Goal: Find specific page/section: Find specific page/section

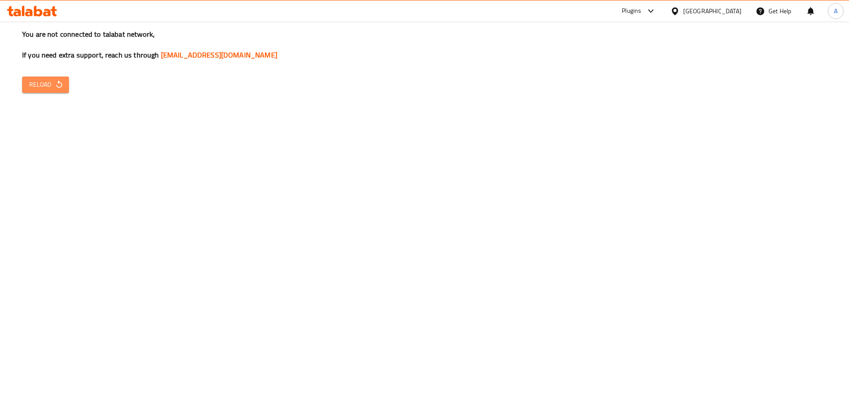
click at [38, 83] on span "Reload" at bounding box center [45, 84] width 33 height 11
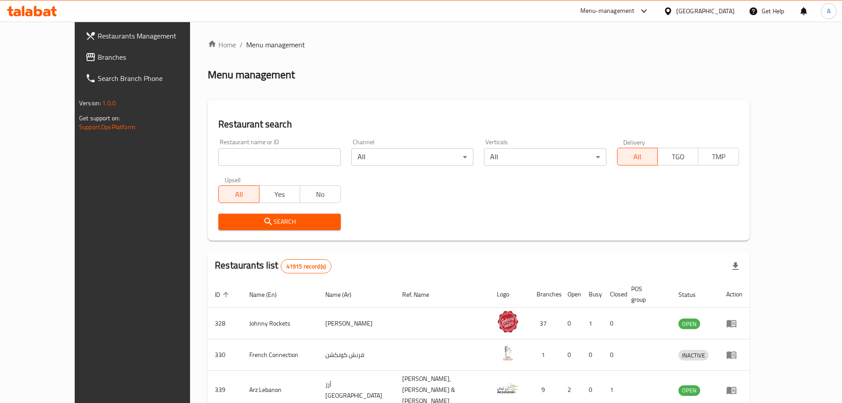
click at [235, 154] on input "search" at bounding box center [279, 157] width 122 height 18
paste input "Sreeraj Lassi Bar"
click button "Search" at bounding box center [279, 221] width 122 height 16
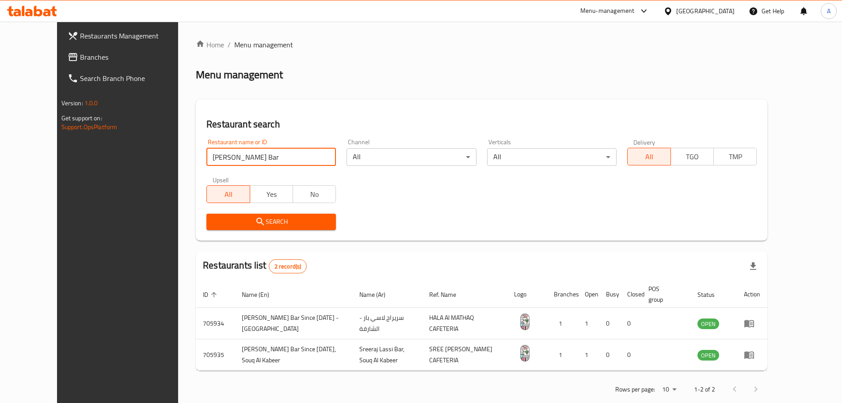
drag, startPoint x: 248, startPoint y: 160, endPoint x: 104, endPoint y: 155, distance: 143.3
click at [104, 155] on div "Restaurants Management Branches Search Branch Phone Version: 1.0.0 Get support …" at bounding box center [421, 220] width 728 height 396
paste input "777496"
type input "777496"
click button "Search" at bounding box center [270, 221] width 129 height 16
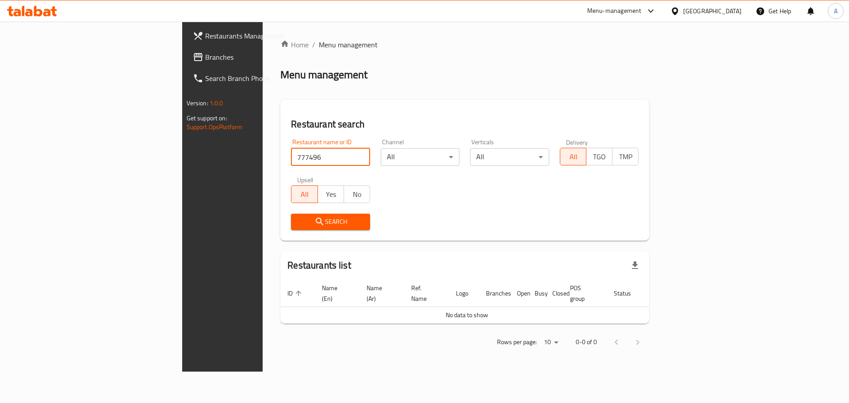
click at [205, 59] on span "Branches" at bounding box center [261, 57] width 112 height 11
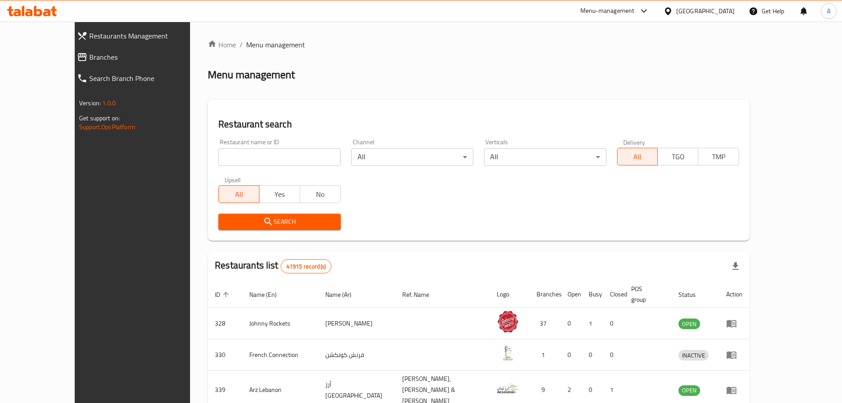
click at [89, 59] on span "Branches" at bounding box center [148, 57] width 119 height 11
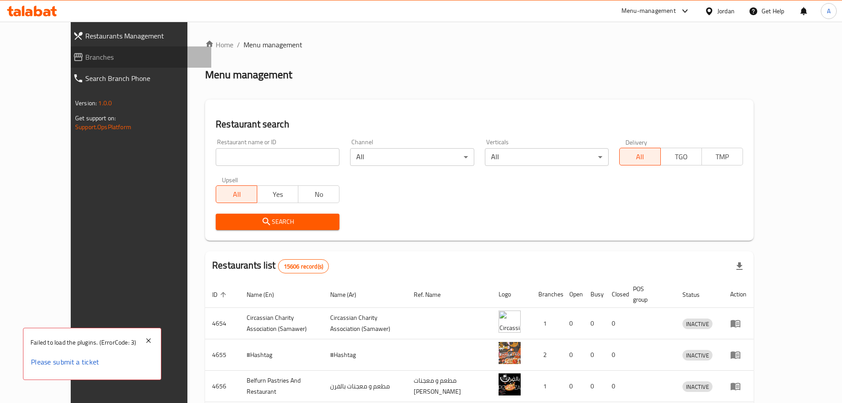
click at [85, 61] on span "Branches" at bounding box center [144, 57] width 119 height 11
